Goal: Navigation & Orientation: Find specific page/section

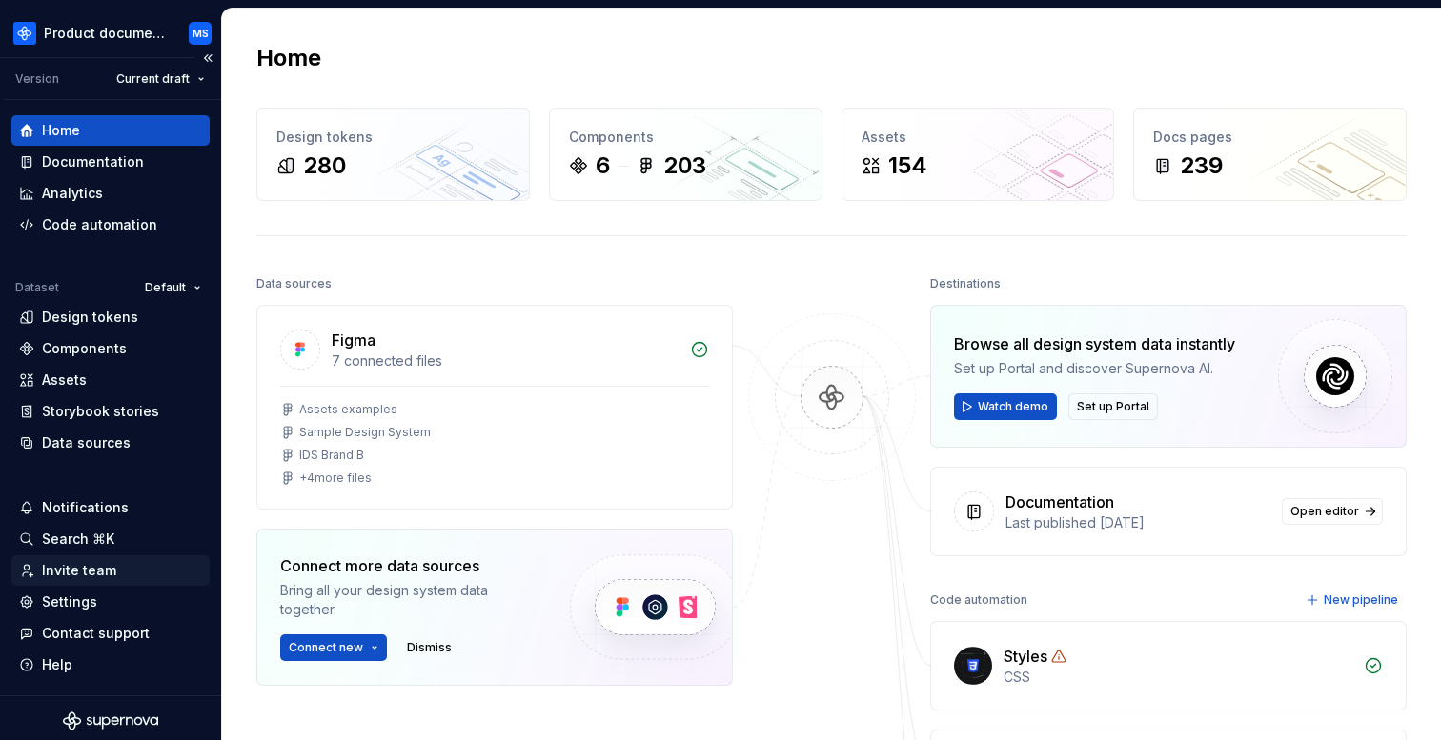
scroll to position [6, 0]
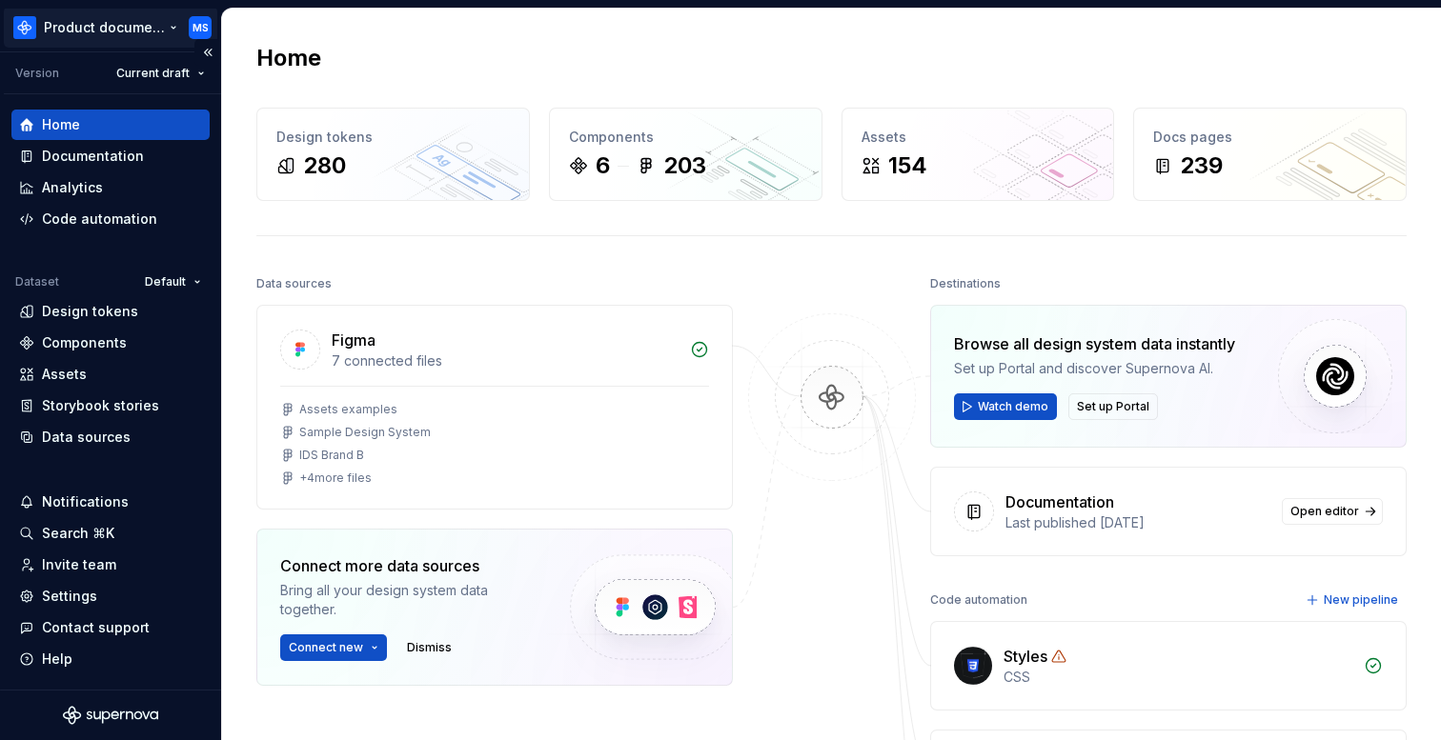
click at [96, 30] on html "Product documentation MS Version Current draft Home Documentation Analytics Cod…" at bounding box center [720, 370] width 1441 height 740
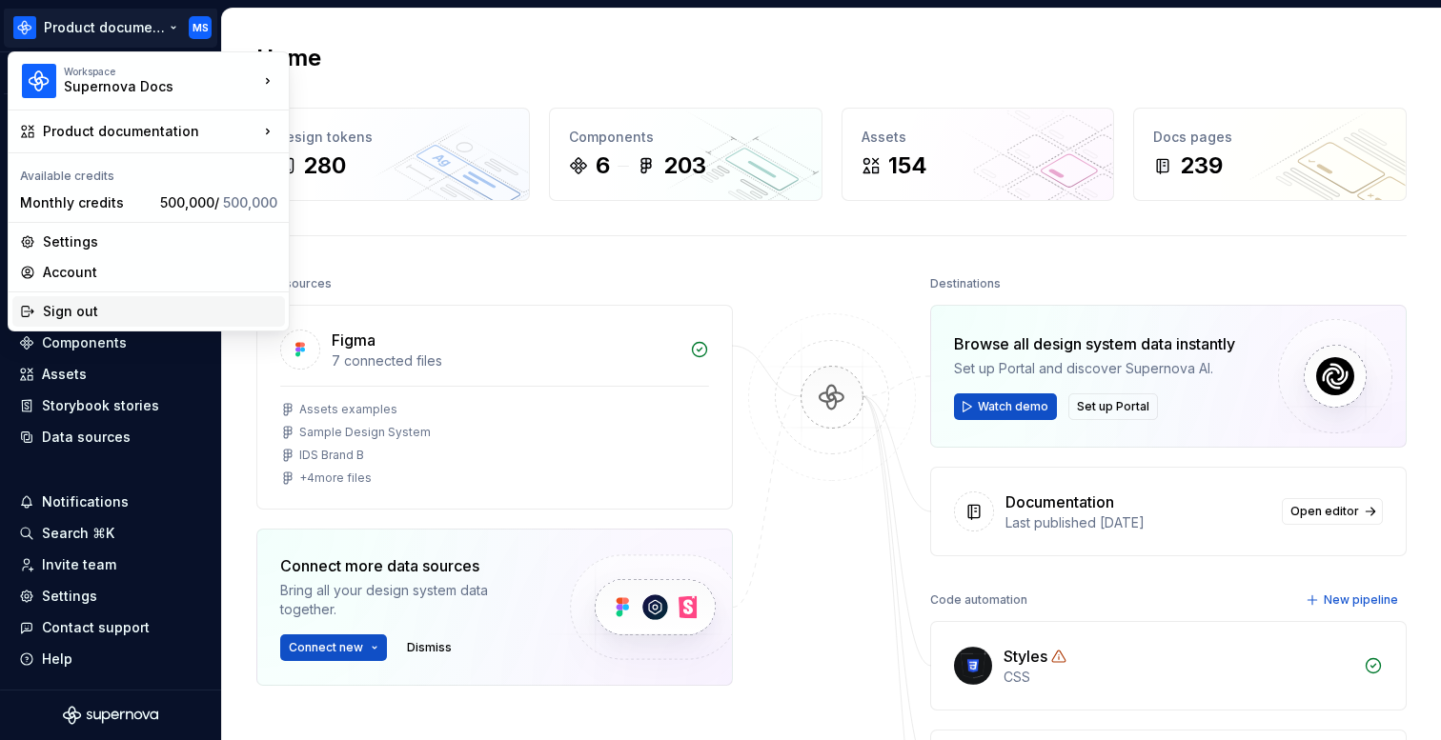
click at [125, 314] on div "Sign out" at bounding box center [160, 311] width 234 height 19
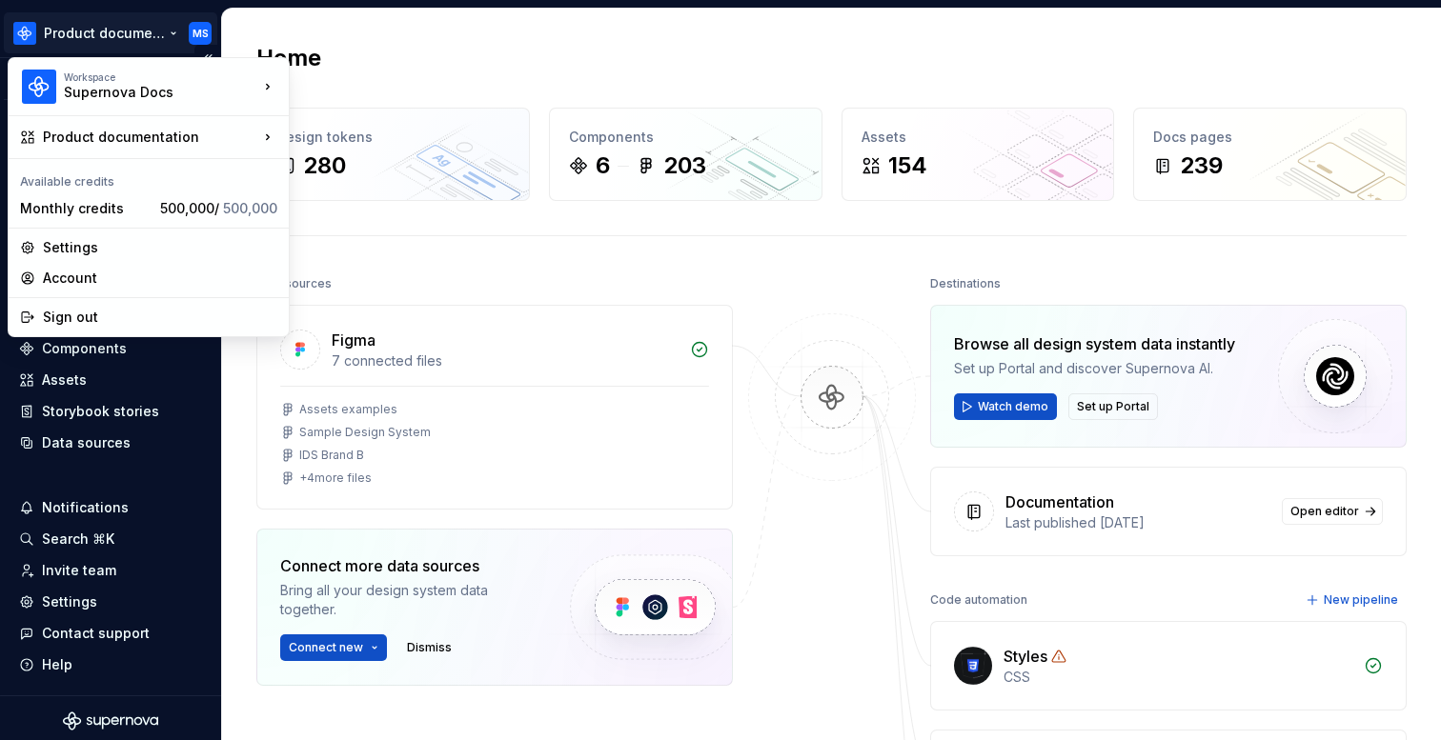
click at [112, 46] on html "Product documentation MS Version Current draft Home Documentation Analytics Cod…" at bounding box center [720, 370] width 1441 height 740
